Goal: Navigation & Orientation: Find specific page/section

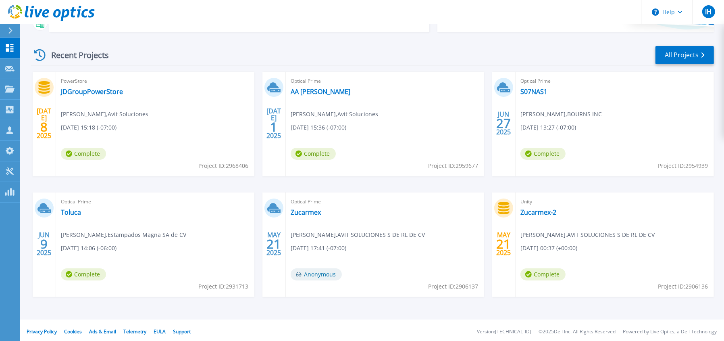
scroll to position [106, 0]
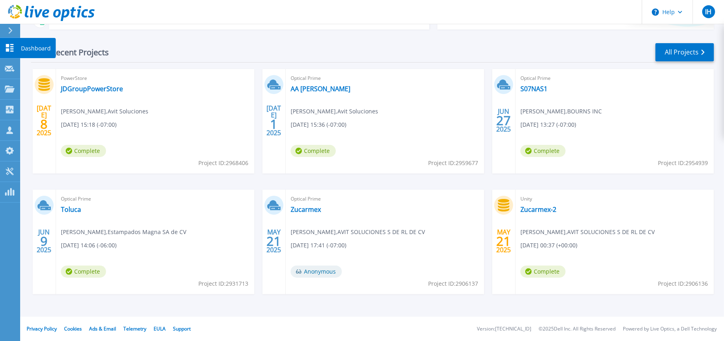
click at [6, 45] on icon at bounding box center [10, 48] width 8 height 8
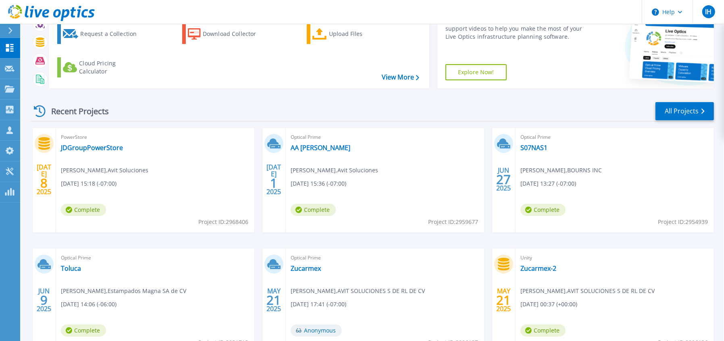
scroll to position [106, 0]
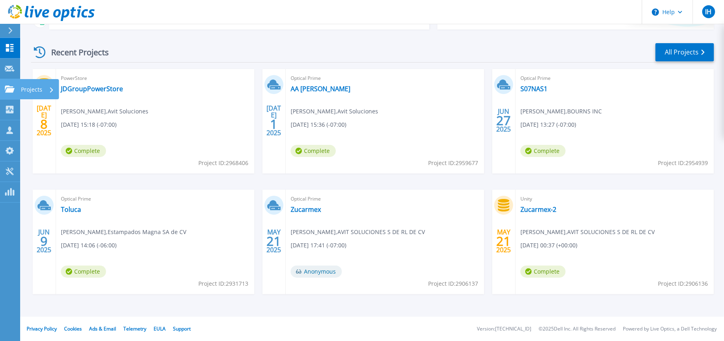
click at [15, 93] on link "Projects Projects" at bounding box center [10, 89] width 20 height 21
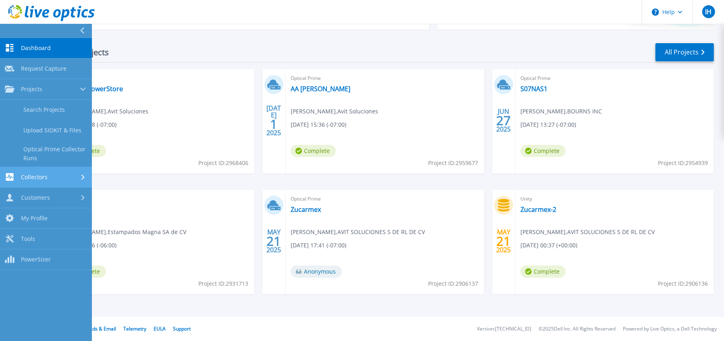
click at [29, 181] on link "Collectors Collectors" at bounding box center [46, 177] width 92 height 21
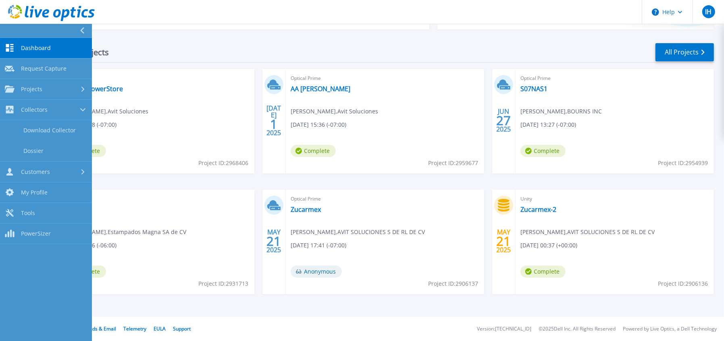
click at [37, 50] on span "Dashboard" at bounding box center [36, 47] width 30 height 7
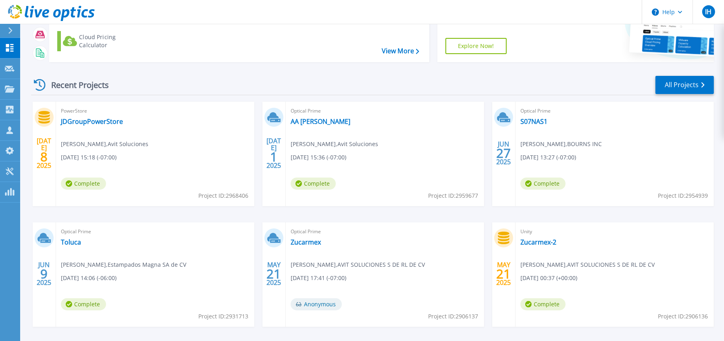
scroll to position [106, 0]
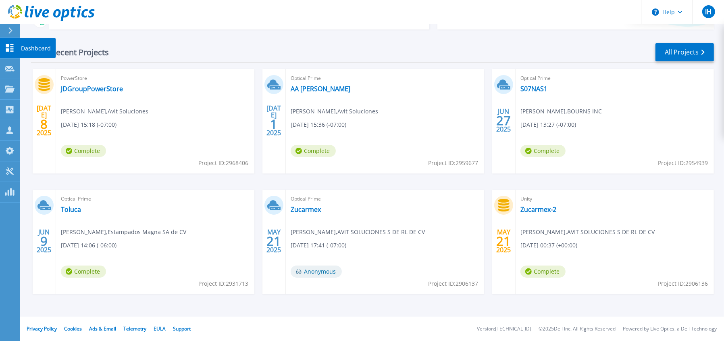
click at [8, 46] on icon at bounding box center [10, 48] width 8 height 8
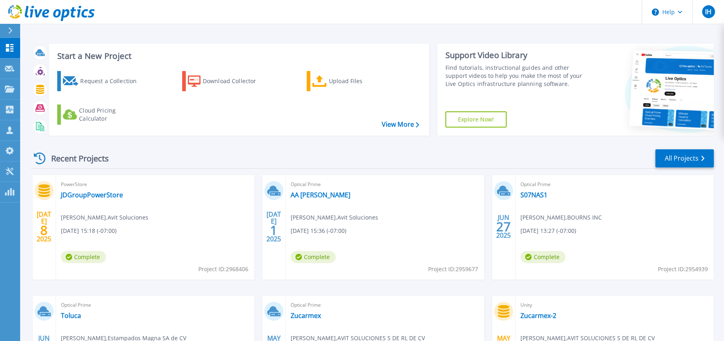
click at [698, 148] on div "Recent Projects All Projects" at bounding box center [372, 158] width 683 height 20
click at [692, 152] on link "All Projects" at bounding box center [684, 158] width 58 height 18
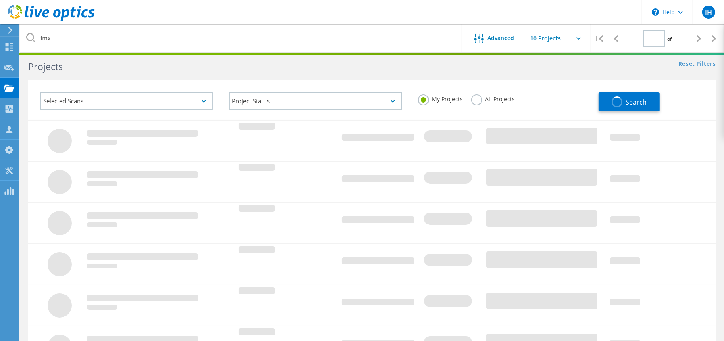
scroll to position [31, 0]
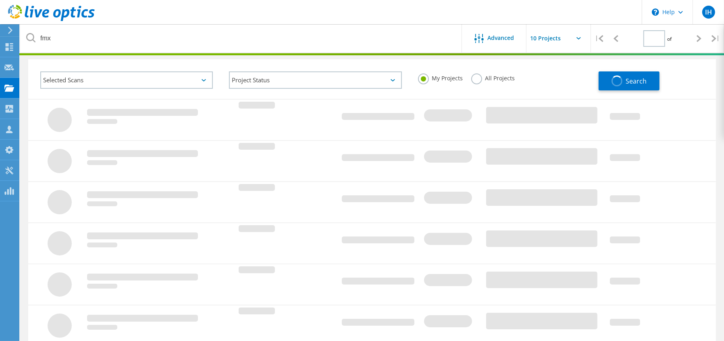
type input "1"
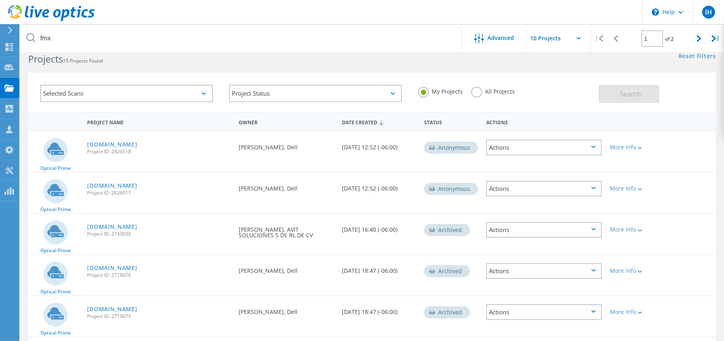
scroll to position [0, 0]
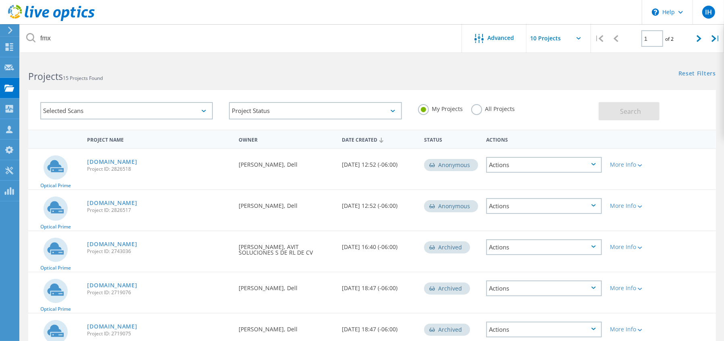
click at [130, 77] on h2 "Projects 15 Projects Found" at bounding box center [196, 76] width 336 height 13
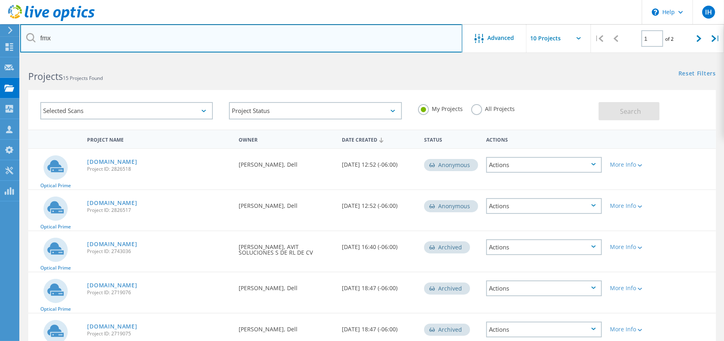
click at [99, 44] on input "fmx" at bounding box center [241, 38] width 442 height 28
type input "f"
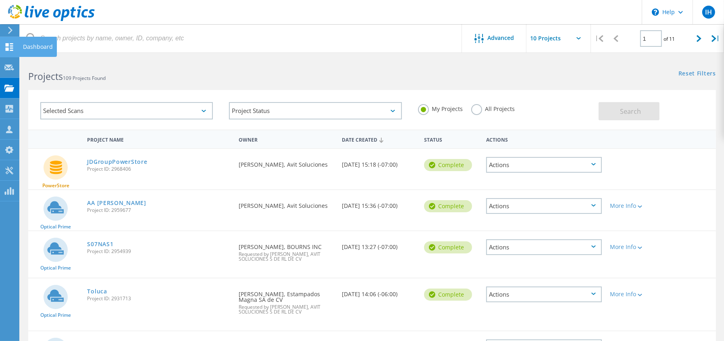
click at [6, 47] on use at bounding box center [10, 47] width 8 height 8
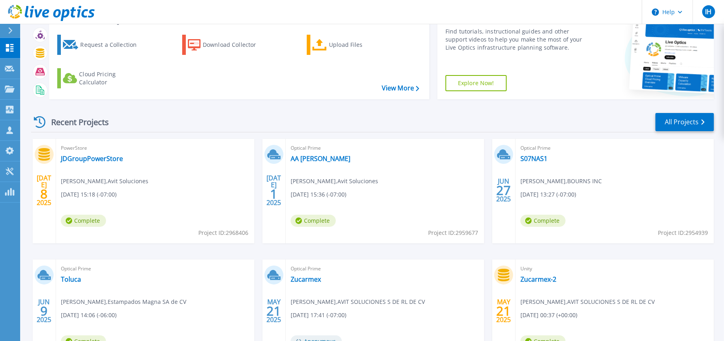
scroll to position [37, 0]
click at [9, 45] on icon at bounding box center [10, 48] width 10 height 8
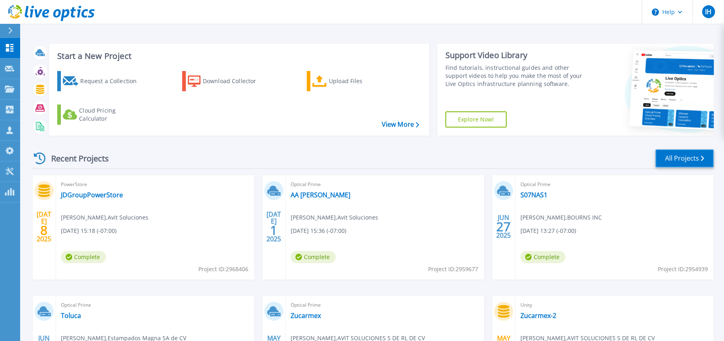
click at [676, 156] on link "All Projects" at bounding box center [684, 158] width 58 height 18
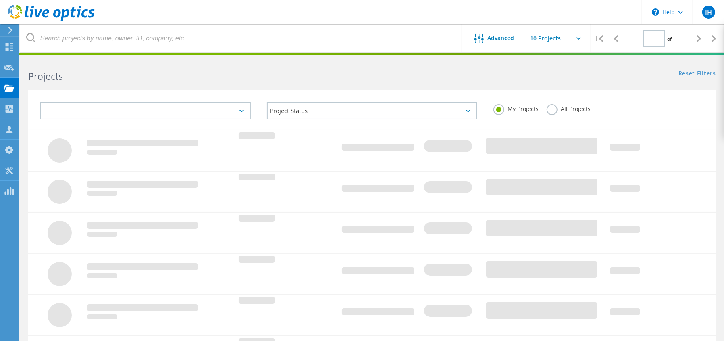
type input "1"
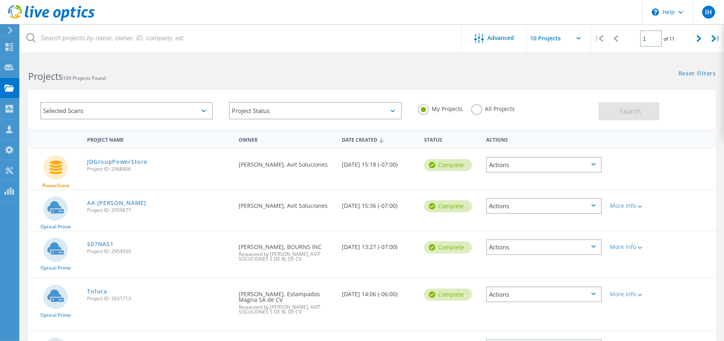
click at [6, 29] on div at bounding box center [9, 30] width 12 height 7
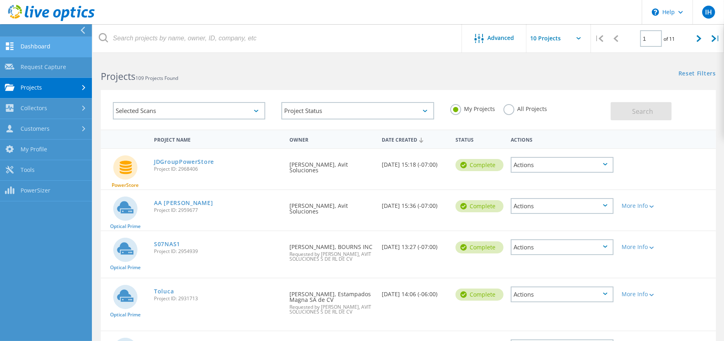
click at [23, 48] on link "Dashboard" at bounding box center [46, 47] width 92 height 21
